Goal: Task Accomplishment & Management: Complete application form

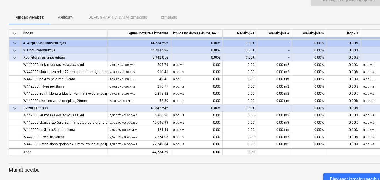
scroll to position [41, 0]
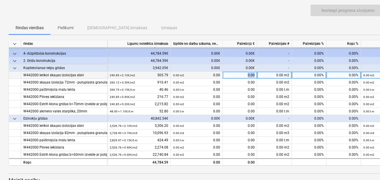
drag, startPoint x: 244, startPoint y: 72, endPoint x: 255, endPoint y: 72, distance: 10.4
click at [255, 72] on div "0.00" at bounding box center [240, 75] width 35 height 7
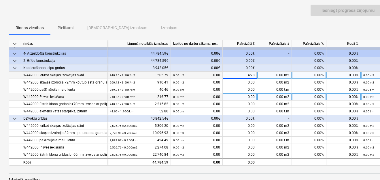
type input "46.85"
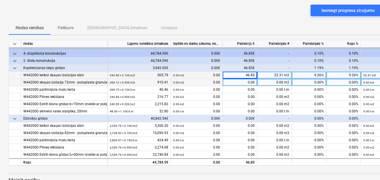
drag, startPoint x: 246, startPoint y: 80, endPoint x: 256, endPoint y: 80, distance: 9.8
click at [256, 80] on div "0.00" at bounding box center [240, 82] width 35 height 7
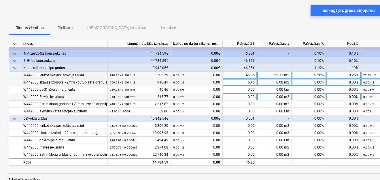
type input "50.62"
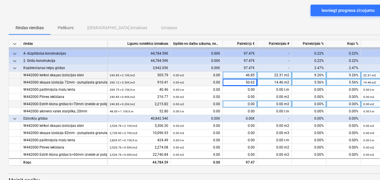
drag, startPoint x: 247, startPoint y: 101, endPoint x: 255, endPoint y: 101, distance: 8.1
click at [255, 101] on div "0.00" at bounding box center [240, 103] width 35 height 7
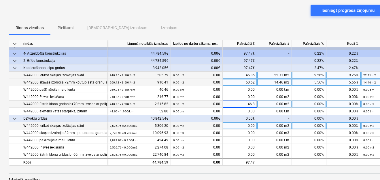
type input "46.85"
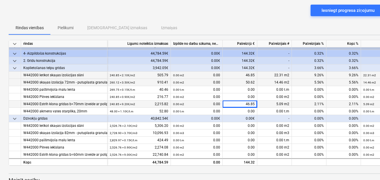
drag, startPoint x: 246, startPoint y: 72, endPoint x: 255, endPoint y: 72, distance: 9.8
click at [255, 72] on div "46.85" at bounding box center [240, 75] width 35 height 7
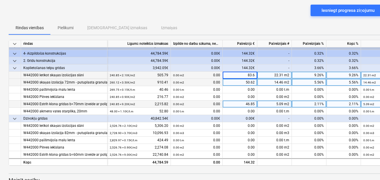
type input "83.65"
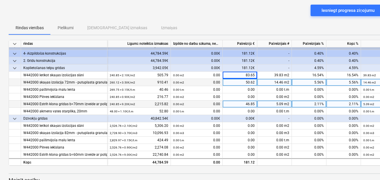
drag, startPoint x: 246, startPoint y: 80, endPoint x: 255, endPoint y: 80, distance: 9.0
click at [255, 80] on div "50.62" at bounding box center [240, 82] width 35 height 7
type input "90.32"
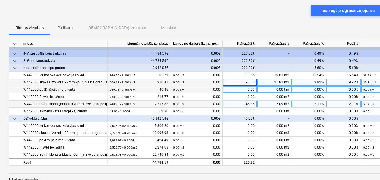
drag, startPoint x: 246, startPoint y: 87, endPoint x: 259, endPoint y: 86, distance: 12.7
click at [0, 0] on div "W442000 pašlīmējoša malu lenta 269.75 × 0.15€ / t.m 40.46 0.00 t.m 0.00 0.00 0.…" at bounding box center [0, 0] width 0 height 0
drag, startPoint x: 247, startPoint y: 87, endPoint x: 255, endPoint y: 86, distance: 7.3
click at [255, 86] on div "0.00" at bounding box center [240, 89] width 35 height 7
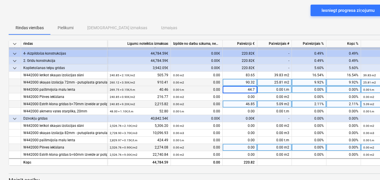
type input "44.75"
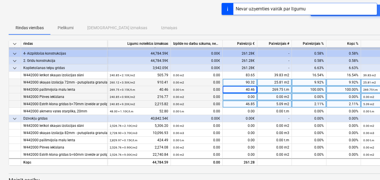
drag, startPoint x: 247, startPoint y: 94, endPoint x: 257, endPoint y: 94, distance: 9.8
click at [257, 94] on div "0.00" at bounding box center [240, 96] width 35 height 7
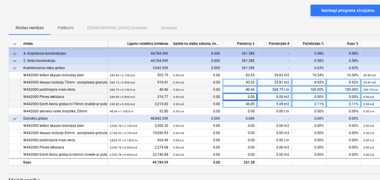
drag, startPoint x: 245, startPoint y: 86, endPoint x: 261, endPoint y: 87, distance: 15.9
click at [0, 0] on div "W442000 pašlīmējoša malu lenta 269.75 × 0.15€ / t.m 40.46 0.00 t.m 0.00 40.46 2…" at bounding box center [0, 0] width 0 height 0
drag, startPoint x: 256, startPoint y: 87, endPoint x: 242, endPoint y: 87, distance: 14.1
click at [242, 87] on div "40.46" at bounding box center [240, 89] width 35 height 7
type input "44.75"
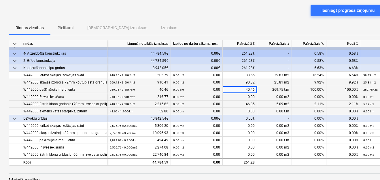
click at [261, 109] on div "0.00 t.m" at bounding box center [274, 111] width 35 height 7
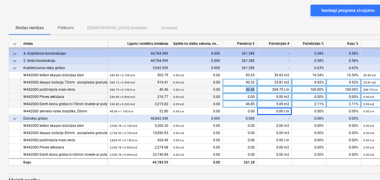
drag, startPoint x: 246, startPoint y: 88, endPoint x: 256, endPoint y: 87, distance: 10.4
click at [256, 87] on div "40.46" at bounding box center [240, 89] width 35 height 7
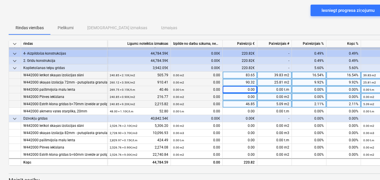
drag, startPoint x: 274, startPoint y: 72, endPoint x: 284, endPoint y: 72, distance: 10.4
click at [284, 72] on div "39.83 m2" at bounding box center [274, 75] width 35 height 7
type input "83.65"
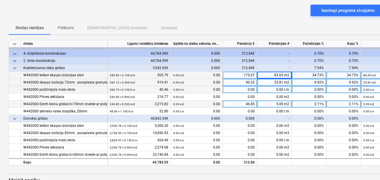
drag, startPoint x: 274, startPoint y: 80, endPoint x: 285, endPoint y: 79, distance: 10.7
click at [285, 79] on div "25.81 m2" at bounding box center [274, 82] width 35 height 7
type input "90.32"
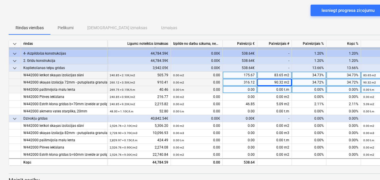
drag, startPoint x: 276, startPoint y: 87, endPoint x: 289, endPoint y: 86, distance: 13.3
click at [289, 86] on div "0.00 t.m" at bounding box center [274, 89] width 35 height 7
type input "44.75"
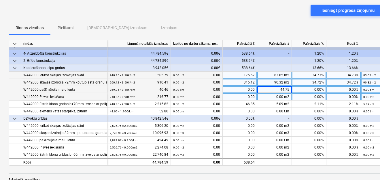
click at [280, 95] on div "0.00 m2" at bounding box center [274, 96] width 35 height 7
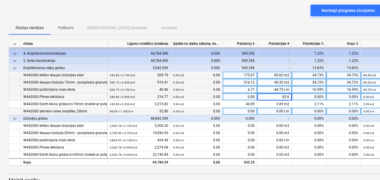
type input "83.65"
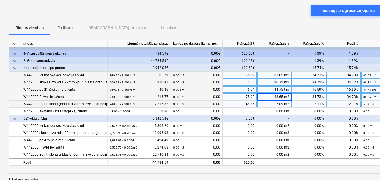
drag, startPoint x: 274, startPoint y: 100, endPoint x: 293, endPoint y: 100, distance: 18.2
click at [0, 0] on div "W442000 Estrih klona grīdas b=70mm izveide ar polipropilena šķiedru (180g/0,2m3…" at bounding box center [0, 0] width 0 height 0
drag, startPoint x: 277, startPoint y: 102, endPoint x: 292, endPoint y: 101, distance: 15.0
click at [292, 101] on div "5.09 m2" at bounding box center [274, 103] width 35 height 7
type input "46.85"
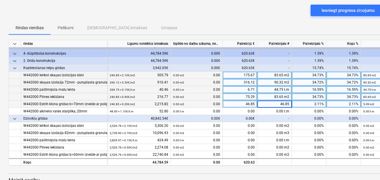
click at [298, 115] on div "0.00%" at bounding box center [309, 118] width 35 height 7
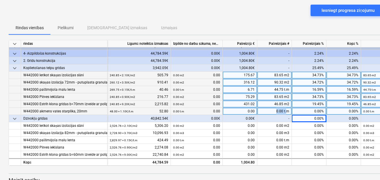
drag, startPoint x: 276, startPoint y: 108, endPoint x: 287, endPoint y: 109, distance: 10.4
click at [287, 109] on div "0.00 t.m" at bounding box center [274, 111] width 35 height 7
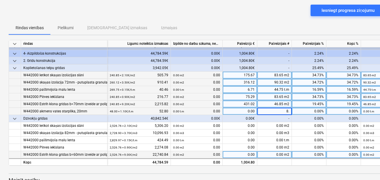
type input "8.0"
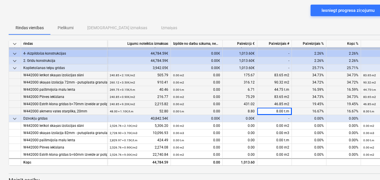
click at [309, 118] on div "0.00%" at bounding box center [309, 118] width 35 height 7
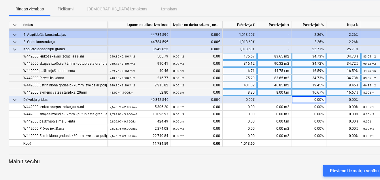
scroll to position [69, 0]
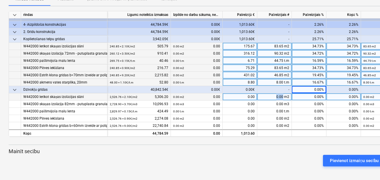
drag, startPoint x: 276, startPoint y: 94, endPoint x: 283, endPoint y: 95, distance: 7.5
click at [283, 95] on div "0.00 m2" at bounding box center [274, 96] width 35 height 7
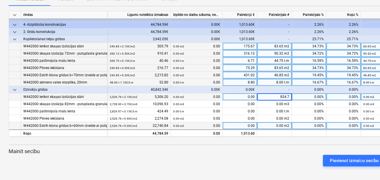
type input "824.76"
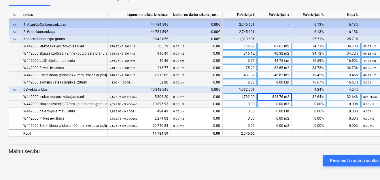
drag, startPoint x: 277, startPoint y: 101, endPoint x: 286, endPoint y: 102, distance: 9.0
click at [286, 102] on div "0.00 m3" at bounding box center [274, 103] width 35 height 7
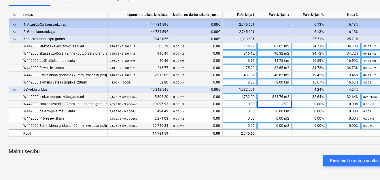
type input "890.7"
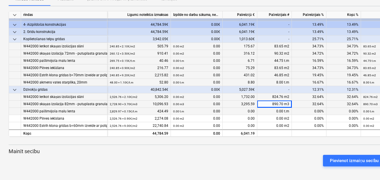
click at [274, 109] on div "0.00 t.m" at bounding box center [274, 111] width 35 height 7
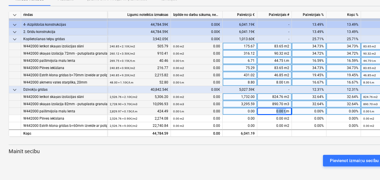
drag, startPoint x: 274, startPoint y: 109, endPoint x: 287, endPoint y: 108, distance: 13.0
click at [287, 108] on div "0.00 t.m" at bounding box center [274, 111] width 35 height 7
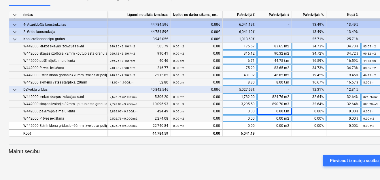
drag, startPoint x: 275, startPoint y: 116, endPoint x: 283, endPoint y: 115, distance: 7.8
click at [283, 115] on div "0.00 m2" at bounding box center [274, 118] width 35 height 7
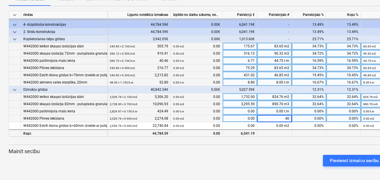
type input "4"
type input "399.76"
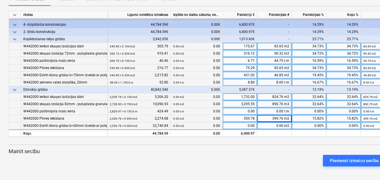
drag, startPoint x: 276, startPoint y: 122, endPoint x: 292, endPoint y: 123, distance: 16.4
click at [0, 0] on div "W442000 Estrih klona grīdas b=60mm izveide ar polipropilena šķiedru (180g/0,2m3…" at bounding box center [0, 0] width 0 height 0
type input "399.76"
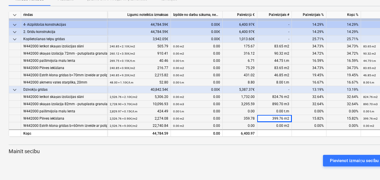
drag, startPoint x: 274, startPoint y: 123, endPoint x: 289, endPoint y: 123, distance: 15.6
click at [289, 123] on div "0.00 m2" at bounding box center [274, 125] width 35 height 7
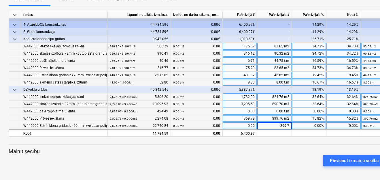
type input "399.76"
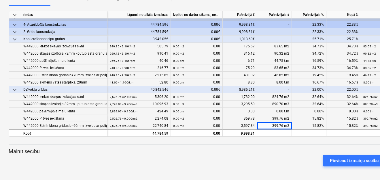
click at [289, 151] on p "Mainīt secību" at bounding box center [197, 151] width 377 height 7
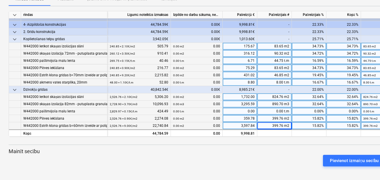
click at [276, 109] on div "0.00 t.m" at bounding box center [274, 111] width 35 height 7
type input "470.0"
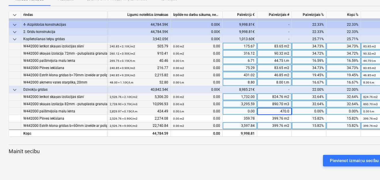
click at [259, 152] on div "Pievienot izmaiņu secību" at bounding box center [197, 160] width 382 height 16
click at [276, 109] on div "470.00 t.m" at bounding box center [274, 111] width 35 height 7
type input "460.0"
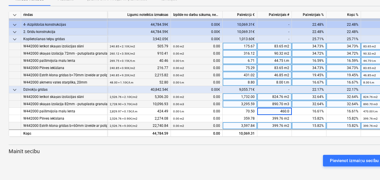
click at [304, 148] on p "Mainīt secību" at bounding box center [197, 151] width 377 height 7
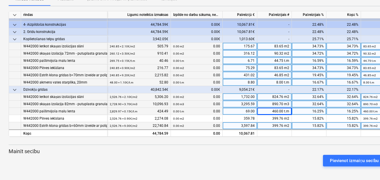
click at [276, 109] on div "460.00 t.m" at bounding box center [274, 111] width 35 height 7
type input "450.0"
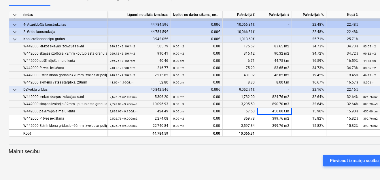
click at [294, 146] on div "keyboard_arrow_down rindas Līgumā noteiktās izmaksas Izpilde no darbu sākuma, n…" at bounding box center [197, 91] width 377 height 160
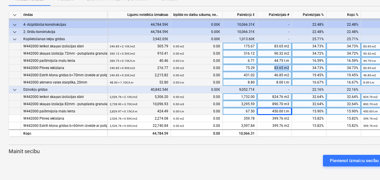
drag, startPoint x: 274, startPoint y: 65, endPoint x: 291, endPoint y: 65, distance: 16.5
click at [291, 65] on div "83.65 m2" at bounding box center [274, 67] width 35 height 7
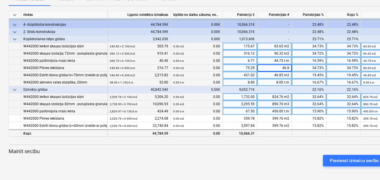
type input "46.85"
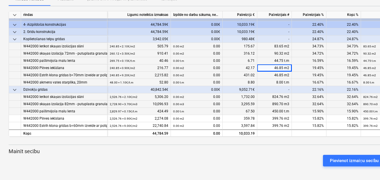
click at [251, 153] on div "Pievienot izmaiņu secību" at bounding box center [197, 160] width 382 height 16
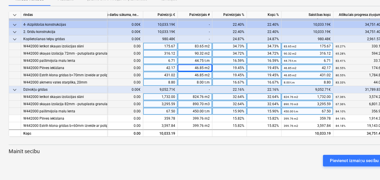
scroll to position [7, 82]
drag, startPoint x: 250, startPoint y: 133, endPoint x: 177, endPoint y: 138, distance: 72.6
click at [177, 138] on div "keyboard_arrow_down rindas Līgumā noteiktās izmaksas Izpilde no darbu sākuma, n…" at bounding box center [197, 91] width 377 height 160
click at [220, 153] on div "Pievienot izmaiņu secību" at bounding box center [197, 160] width 382 height 16
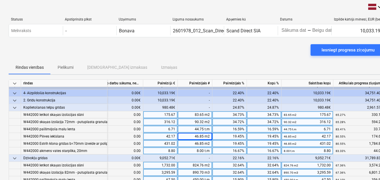
scroll to position [0, 0]
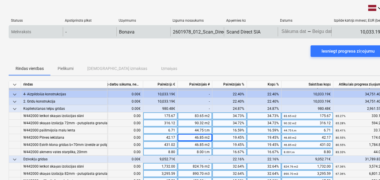
click at [283, 33] on body "keyboard_arrow_down Statuss Apstiprināts plkst Uzņēmums Līguma nosaukums Apņemi…" at bounding box center [190, 90] width 380 height 180
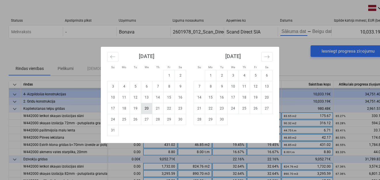
click at [147, 107] on td "20" at bounding box center [146, 108] width 11 height 11
type input "[DATE]"
click at [310, 29] on div "Su Mo Tu We Th Fr Sa Su Mo Tu We Th Fr Sa [DATE] 1 2 3 4 5 6 7 8 9 10 11 12 13 …" at bounding box center [190, 90] width 380 height 180
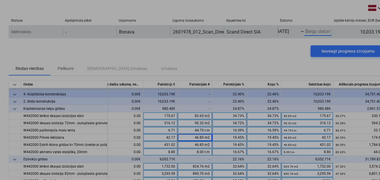
click at [319, 32] on body "keyboard_arrow_down Statuss Apstiprināts plkst Uzņēmums Līguma nosaukums Apņemi…" at bounding box center [190, 90] width 380 height 180
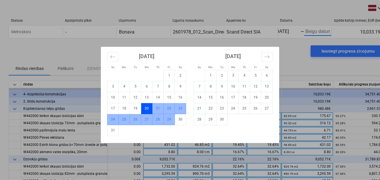
click at [169, 117] on td "29" at bounding box center [169, 119] width 11 height 11
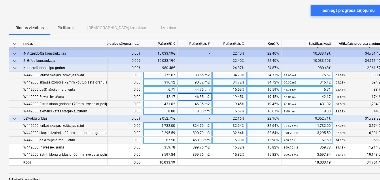
scroll to position [69, 0]
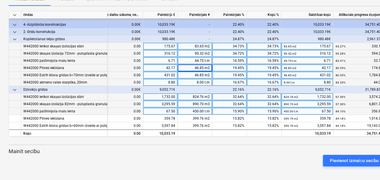
click at [268, 160] on div "Pievienot izmaiņu secību" at bounding box center [197, 160] width 382 height 16
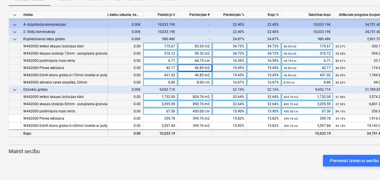
click at [262, 130] on div at bounding box center [264, 132] width 35 height 7
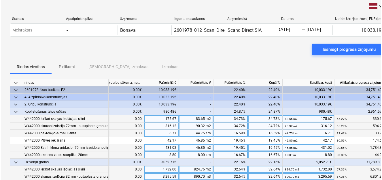
scroll to position [0, 0]
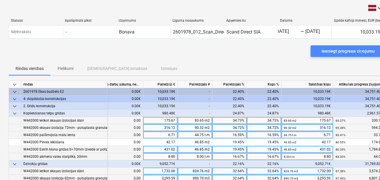
click at [338, 49] on div "Iesniegt progresa ziņojumu" at bounding box center [348, 50] width 53 height 7
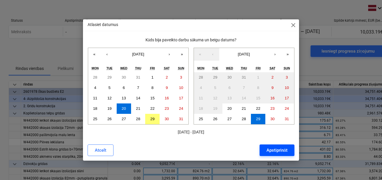
click at [275, 150] on div "Apstiprināt" at bounding box center [277, 149] width 21 height 7
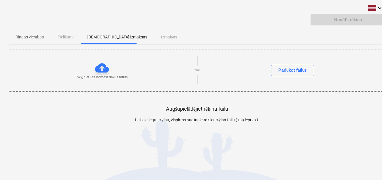
click at [102, 67] on div at bounding box center [102, 68] width 14 height 14
click at [197, 70] on p "vai" at bounding box center [197, 70] width 4 height 5
click at [285, 70] on div "Pārlūkot failus" at bounding box center [293, 69] width 29 height 7
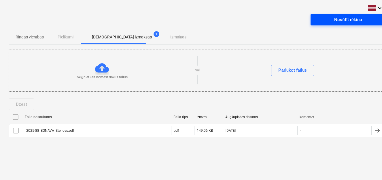
click at [346, 18] on div "Nosūtīt rēķinu" at bounding box center [347, 19] width 27 height 7
